Goal: Task Accomplishment & Management: Use online tool/utility

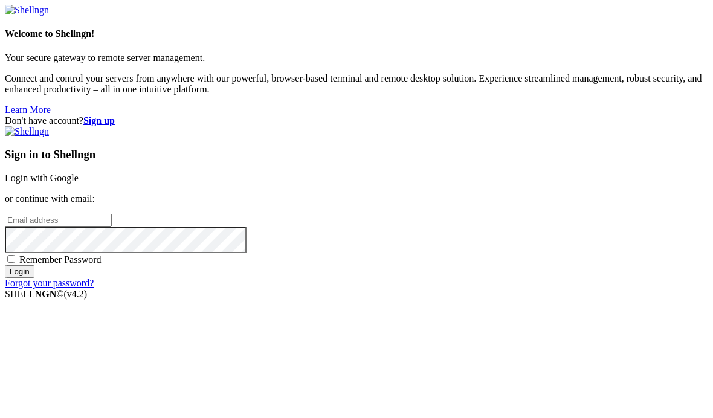
click at [79, 173] on link "Login with Google" at bounding box center [42, 178] width 74 height 10
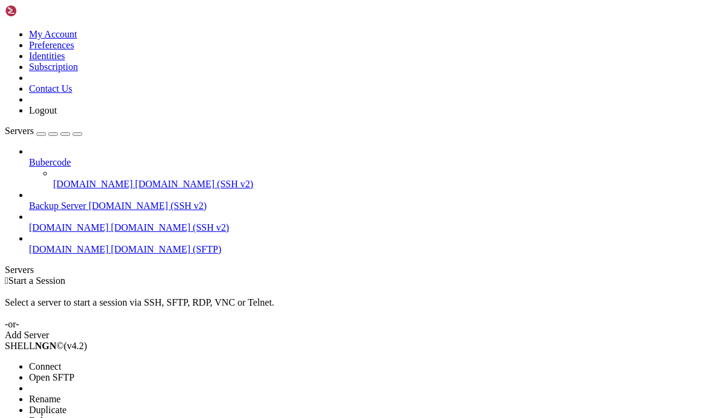
click at [63, 372] on span "Open SFTP" at bounding box center [51, 377] width 45 height 10
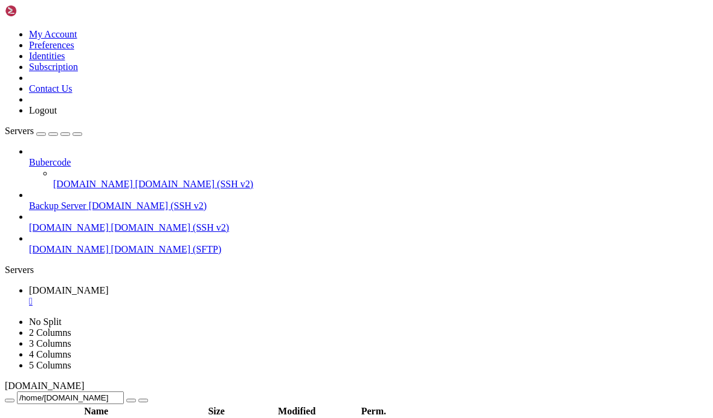
type input "/home/[DOMAIN_NAME][URL]"
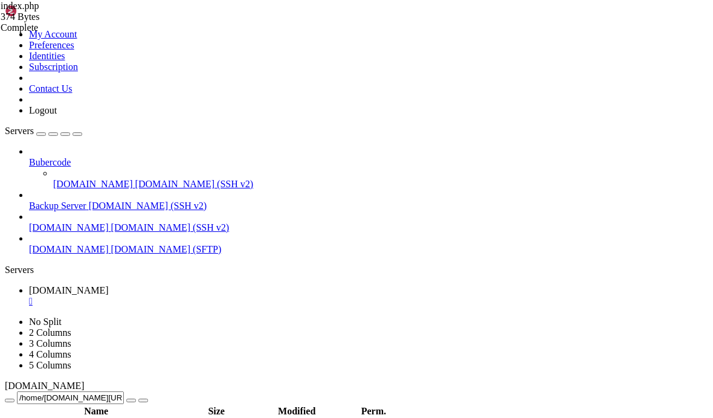
scroll to position [0, 25]
type textarea "<meta http-equiv="refresh" content="0; URL='[URL][PERSON_NAME][DOMAIN_NAME]'">"
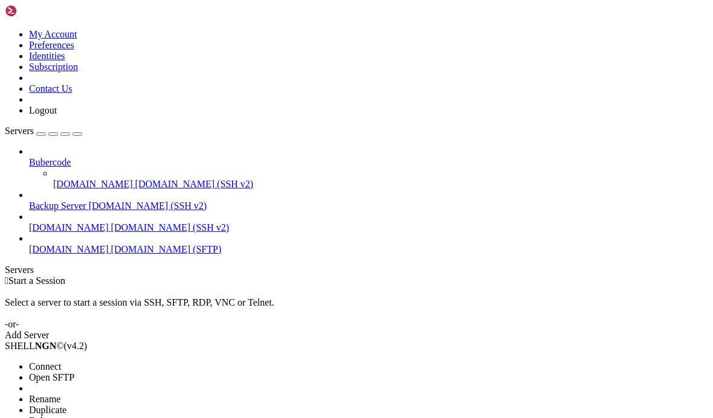
click at [44, 372] on span "Open SFTP" at bounding box center [51, 377] width 45 height 10
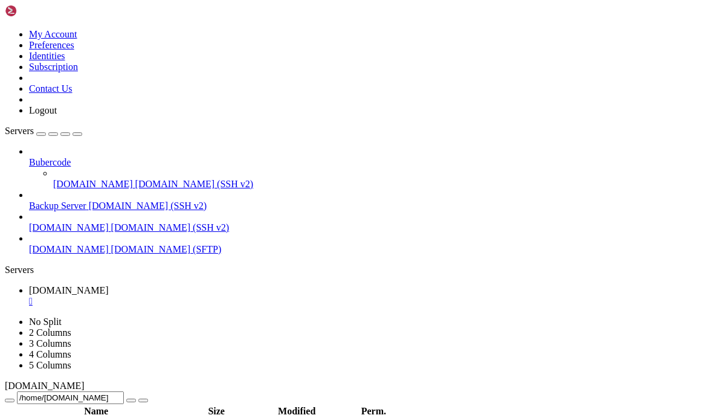
click at [77, 134] on icon "button" at bounding box center [77, 134] width 0 height 0
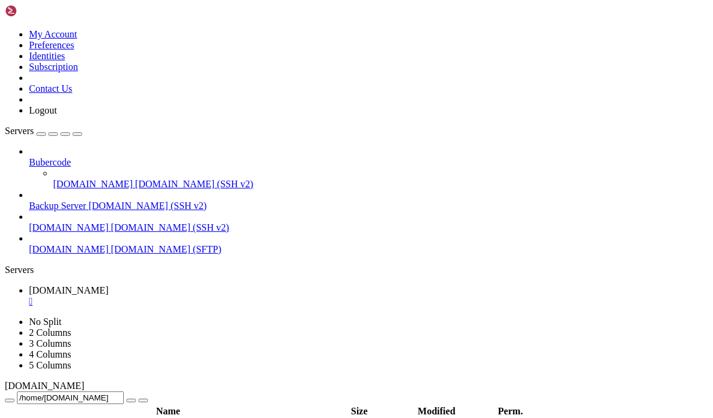
type input "/home/[DOMAIN_NAME][URL]"
